Goal: Navigation & Orientation: Find specific page/section

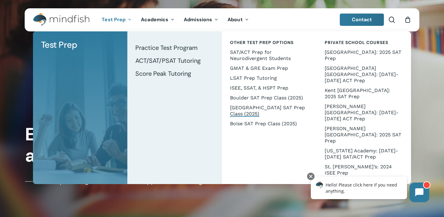
click at [250, 109] on span "[GEOGRAPHIC_DATA] SAT Prep Class (2025)" at bounding box center [267, 111] width 75 height 12
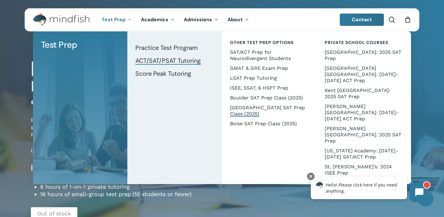
click at [147, 59] on span "ACT/SAT/PSAT Tutoring" at bounding box center [167, 61] width 65 height 8
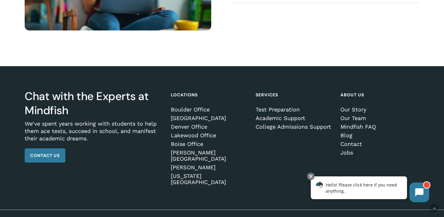
scroll to position [896, 0]
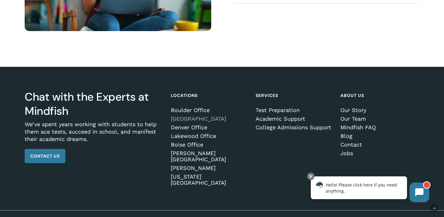
click at [212, 118] on link "[GEOGRAPHIC_DATA]" at bounding box center [209, 119] width 77 height 6
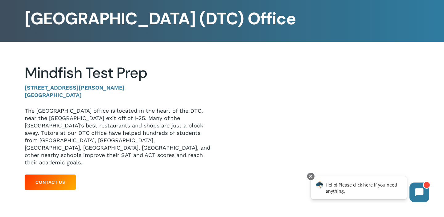
scroll to position [44, 0]
